Goal: Find specific page/section: Find specific page/section

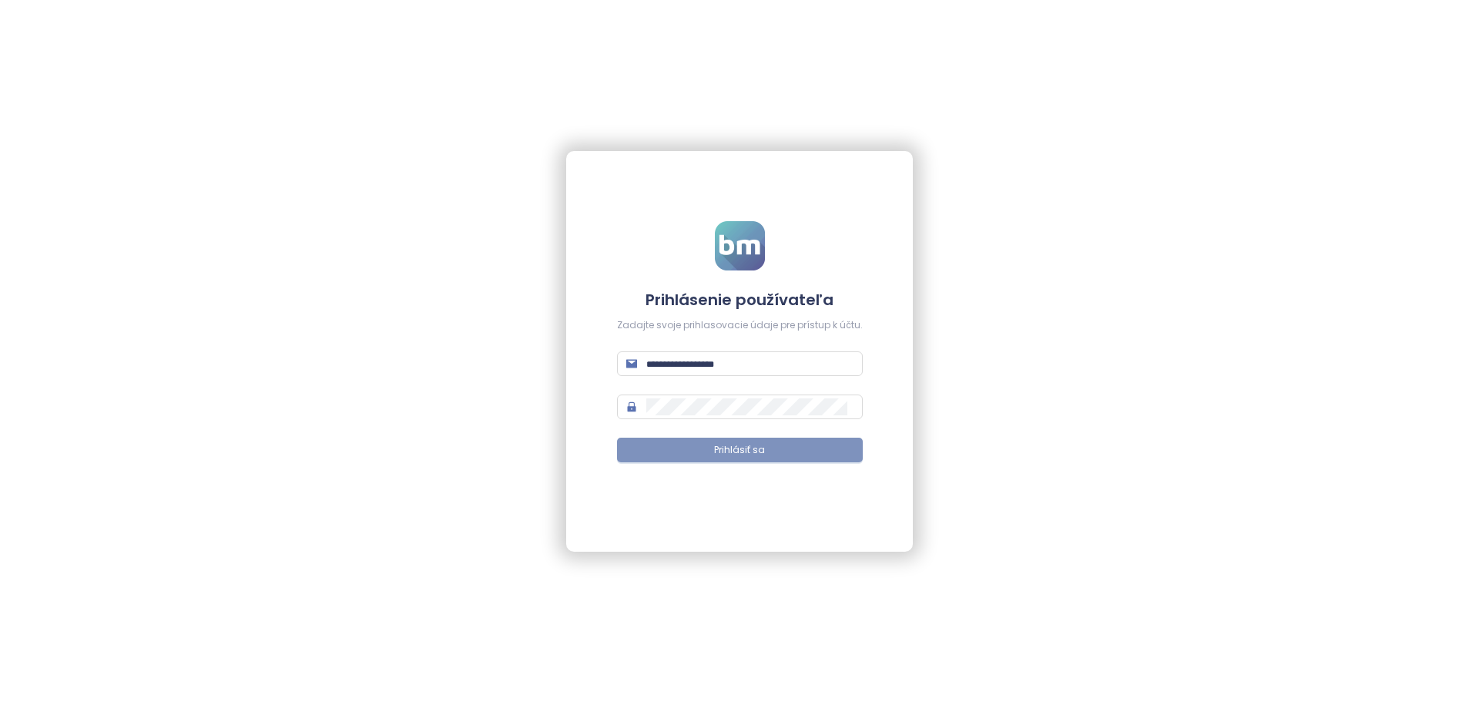
type input "**********"
click at [749, 454] on span "Prihlásiť sa" at bounding box center [739, 450] width 51 height 15
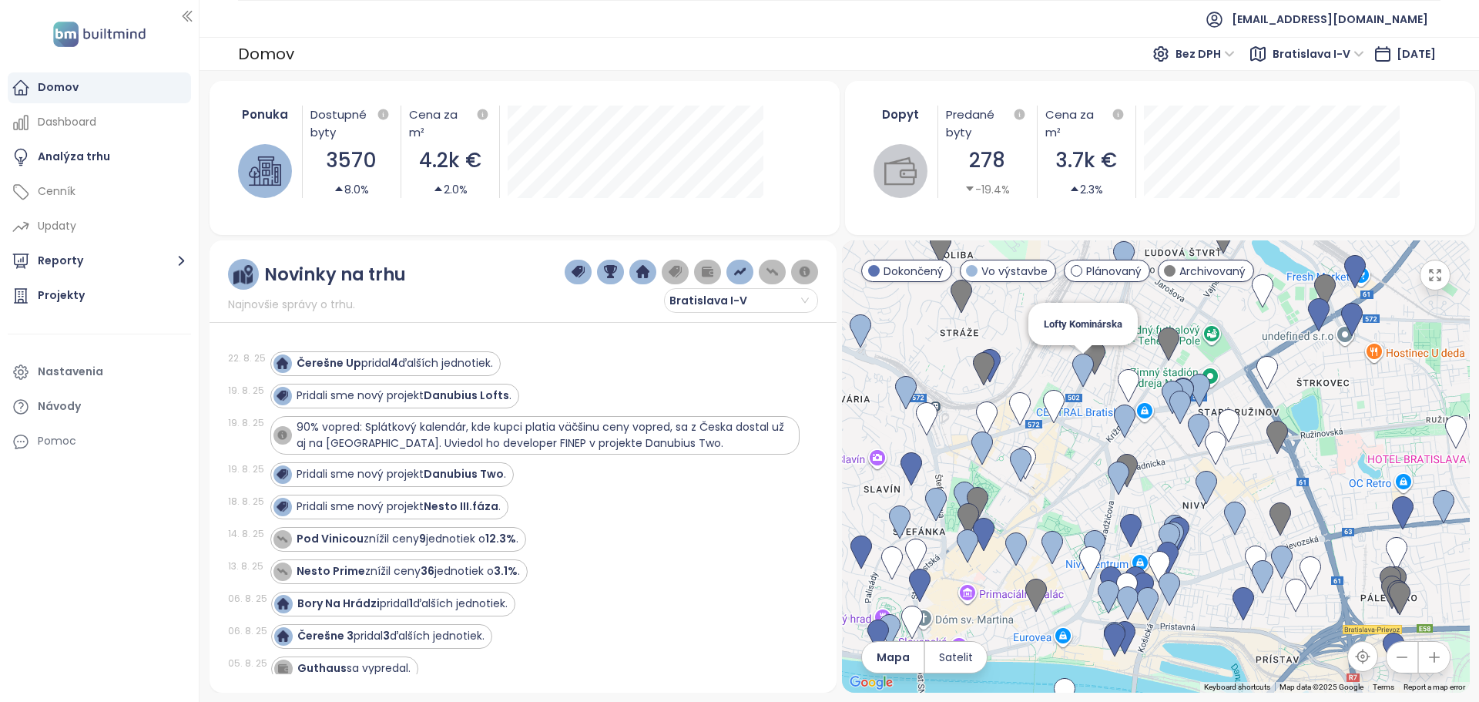
click at [1080, 367] on img at bounding box center [1083, 371] width 22 height 34
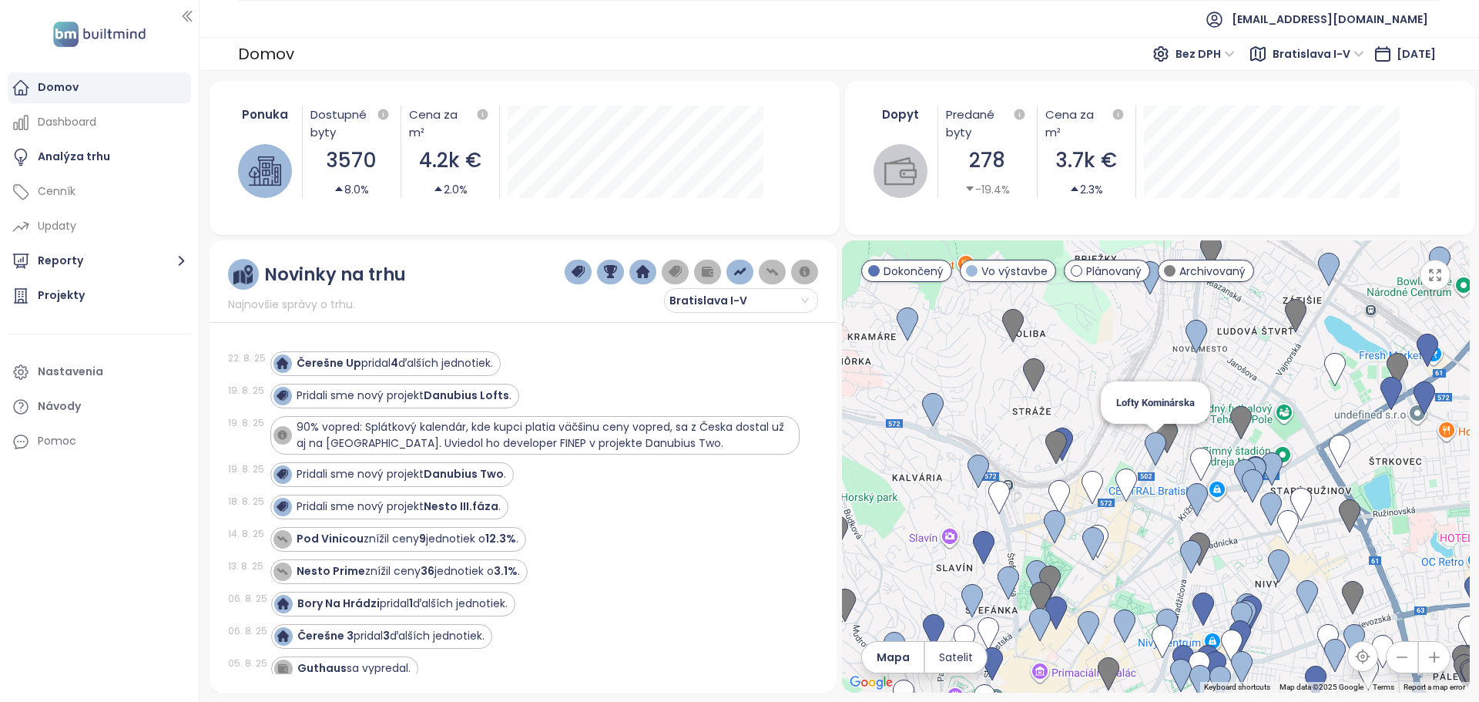
click at [1158, 452] on img at bounding box center [1156, 449] width 22 height 34
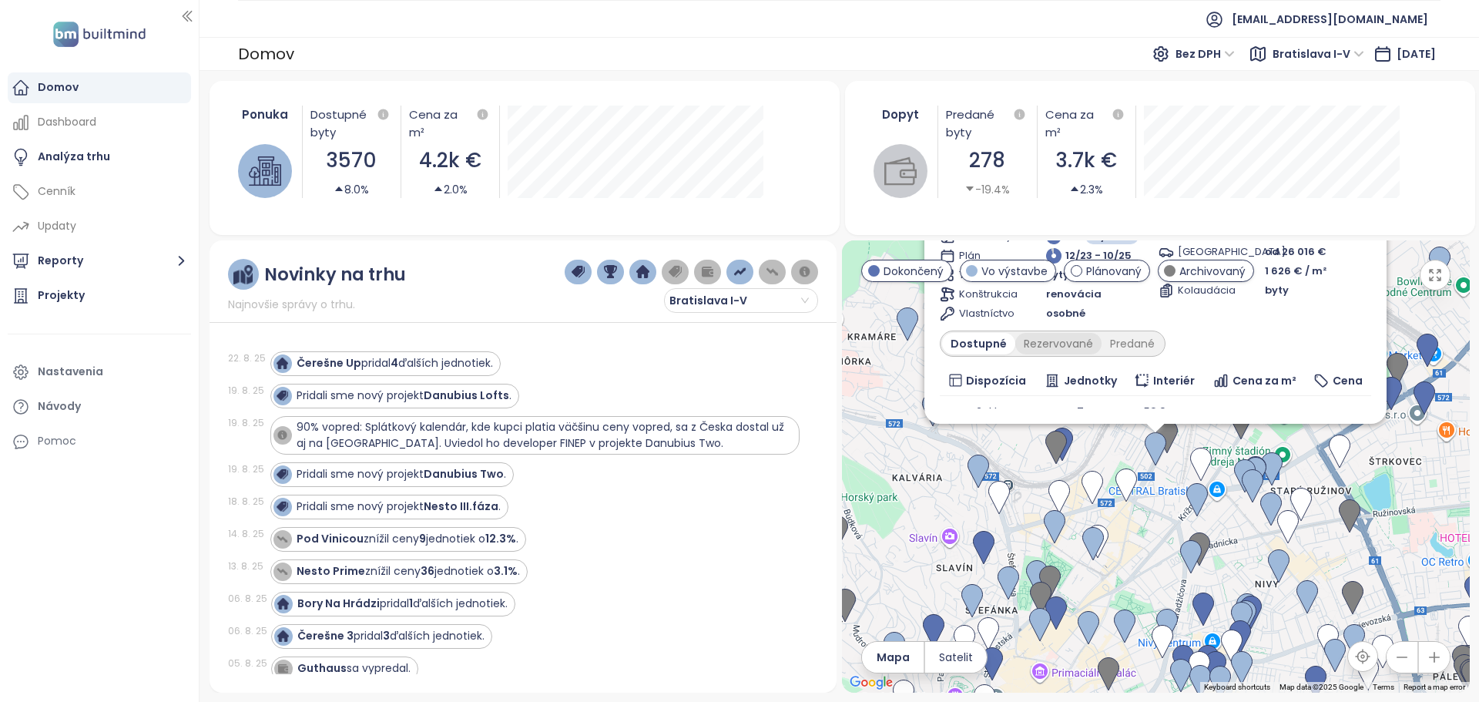
click at [1071, 340] on div "Rezervované" at bounding box center [1058, 344] width 86 height 22
click at [1126, 345] on div "Predané" at bounding box center [1132, 344] width 62 height 22
click at [991, 347] on div "Dostupné" at bounding box center [976, 344] width 69 height 22
click at [762, 504] on div "Pridali sme nový projekt Nesto III.fáza ." at bounding box center [534, 506] width 529 height 25
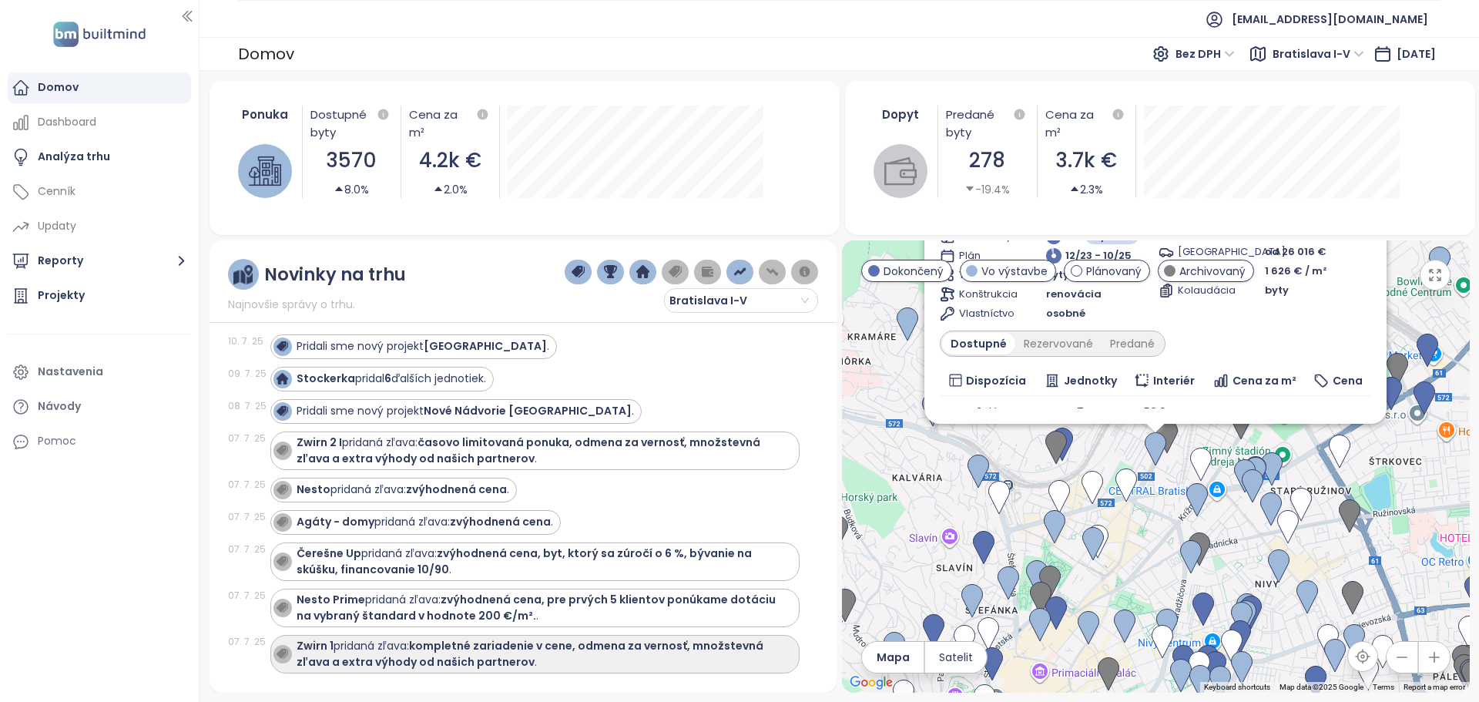
scroll to position [1155, 0]
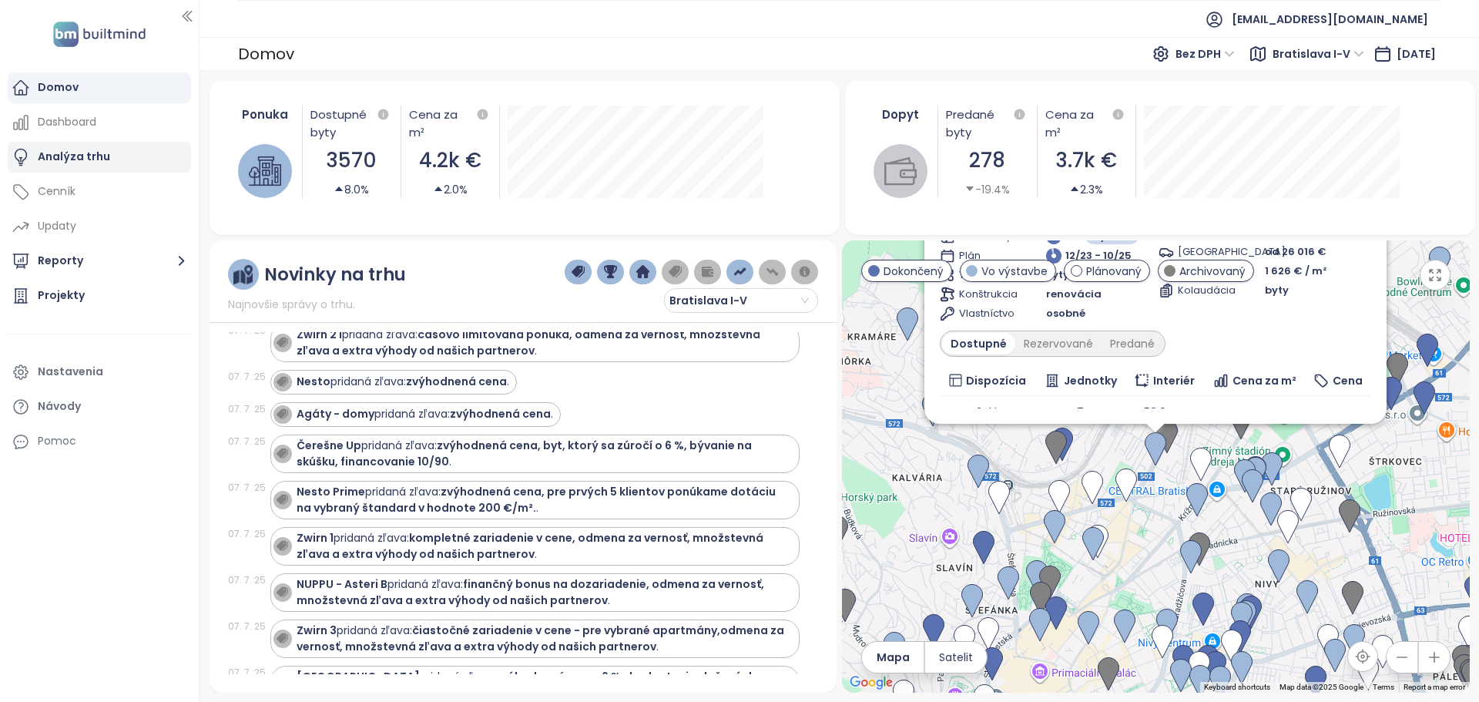
click at [68, 149] on div "Analýza trhu" at bounding box center [74, 156] width 72 height 19
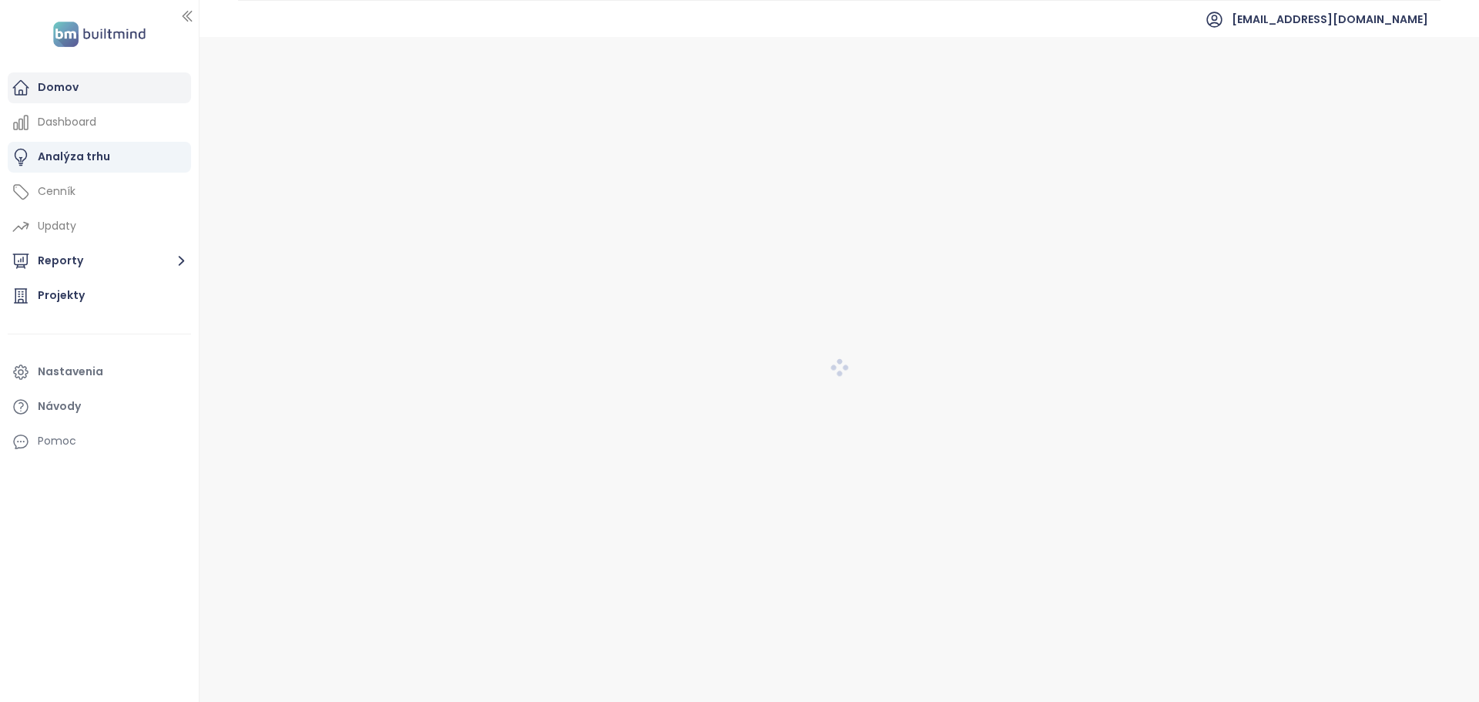
click at [61, 87] on div "Domov" at bounding box center [58, 87] width 41 height 19
